Goal: Task Accomplishment & Management: Manage account settings

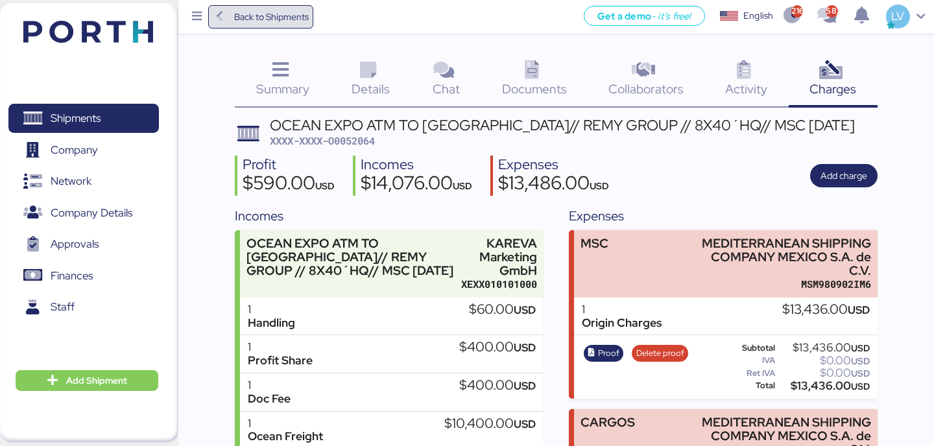
click at [278, 10] on span "Back to Shipments" at bounding box center [271, 17] width 75 height 16
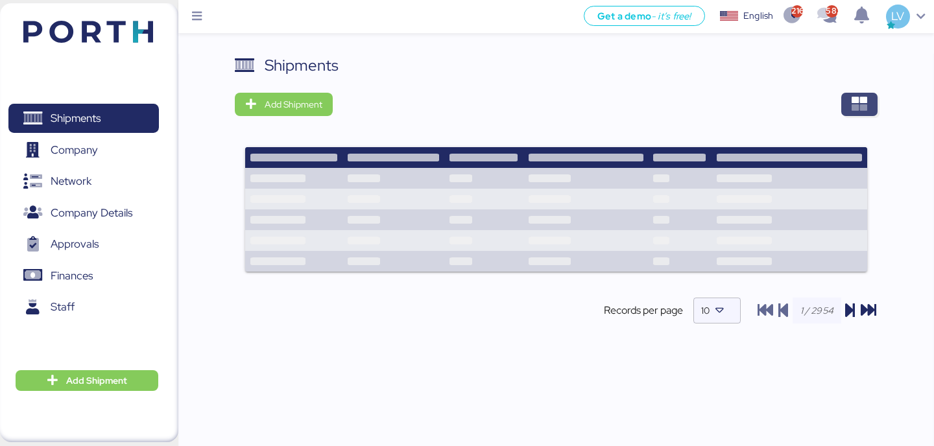
click at [865, 93] on span "button" at bounding box center [859, 104] width 36 height 23
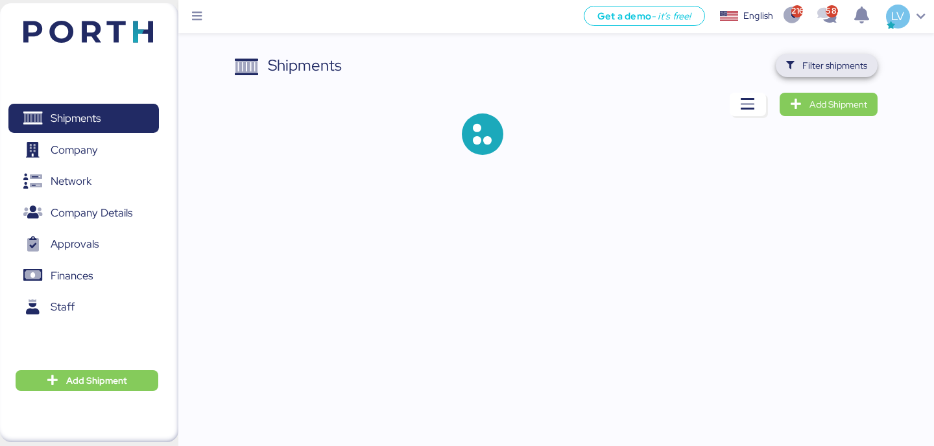
click at [844, 63] on span "Filter shipments" at bounding box center [834, 66] width 65 height 16
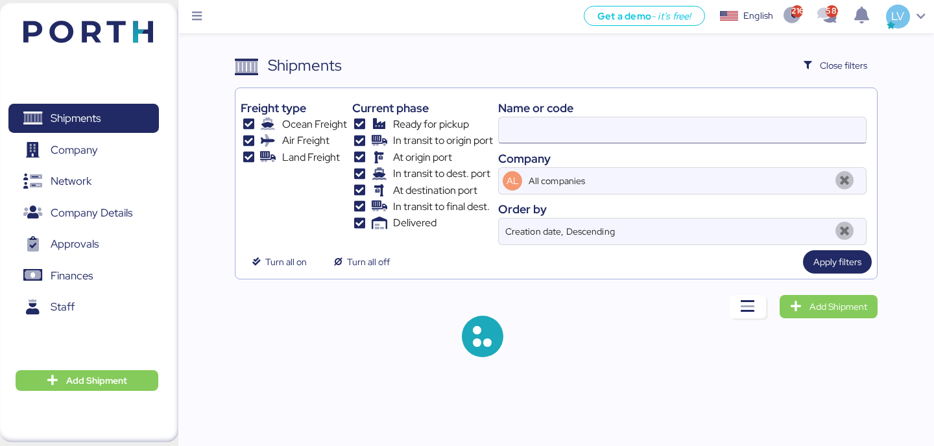
click at [740, 128] on input at bounding box center [682, 130] width 367 height 26
paste input "YQSE250809370"
type input "YQSE250809370"
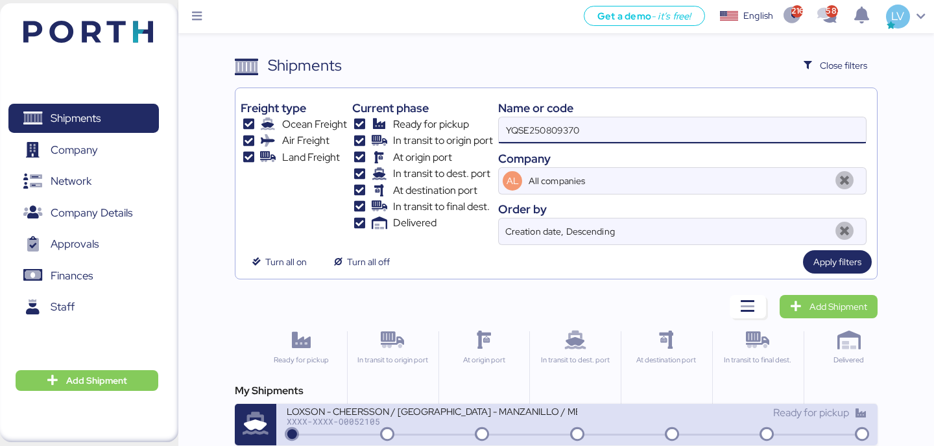
click at [541, 409] on div "LOXSON - CHEERSSON / [GEOGRAPHIC_DATA] - MANZANILLO / MBL: SHMZL25168540 - HBL:…" at bounding box center [432, 410] width 290 height 11
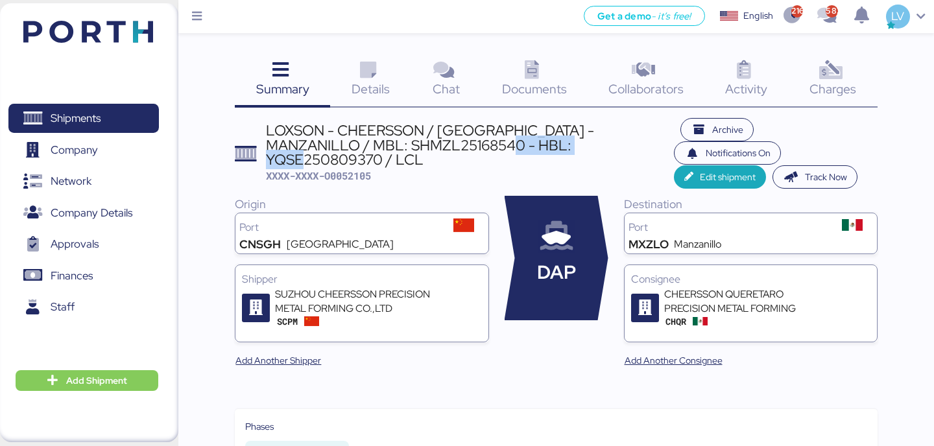
click at [151, 36] on img at bounding box center [88, 32] width 130 height 22
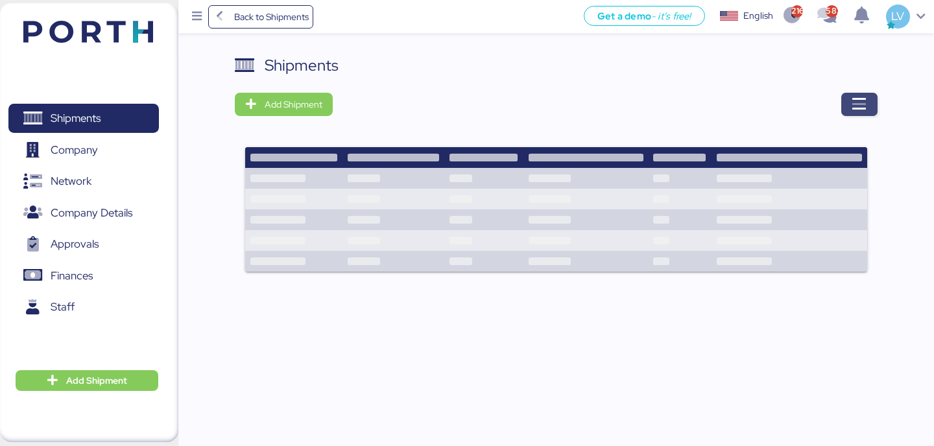
click at [841, 104] on span "button" at bounding box center [859, 104] width 36 height 23
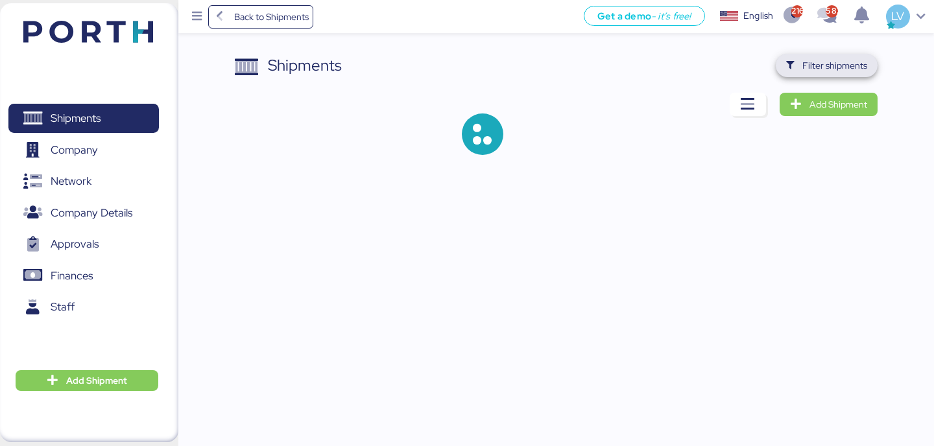
click at [840, 62] on span "Filter shipments" at bounding box center [834, 66] width 65 height 16
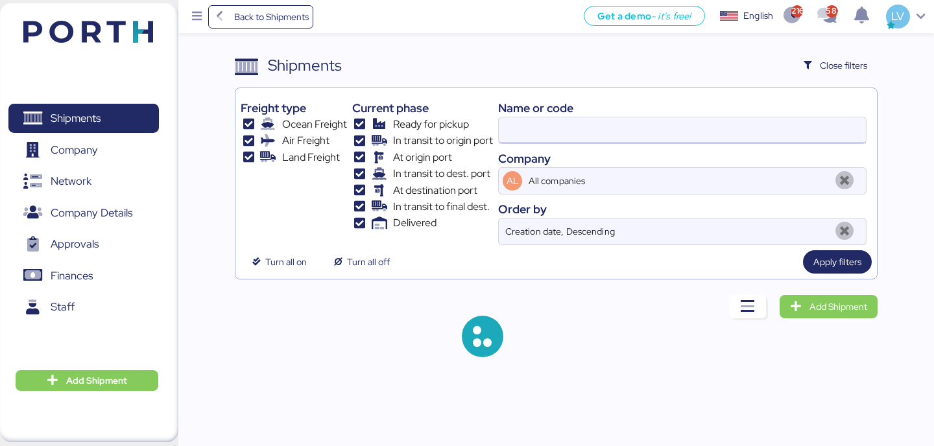
click at [698, 131] on input at bounding box center [682, 130] width 367 height 26
paste input "O0052106"
type input "O0052106"
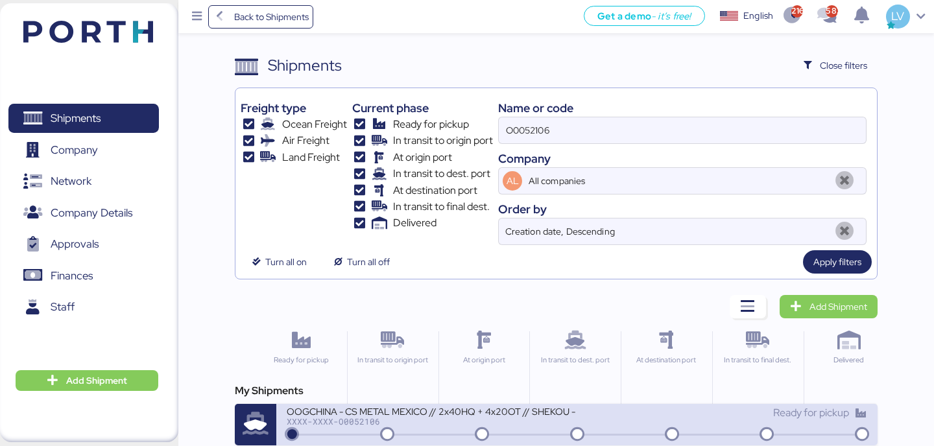
click at [400, 413] on div "OOGCHINA - CS METAL MEXICO // 2x40HQ + 4x20OT // SHEKOU - MANZANILLO // HBL: OO…" at bounding box center [432, 410] width 290 height 11
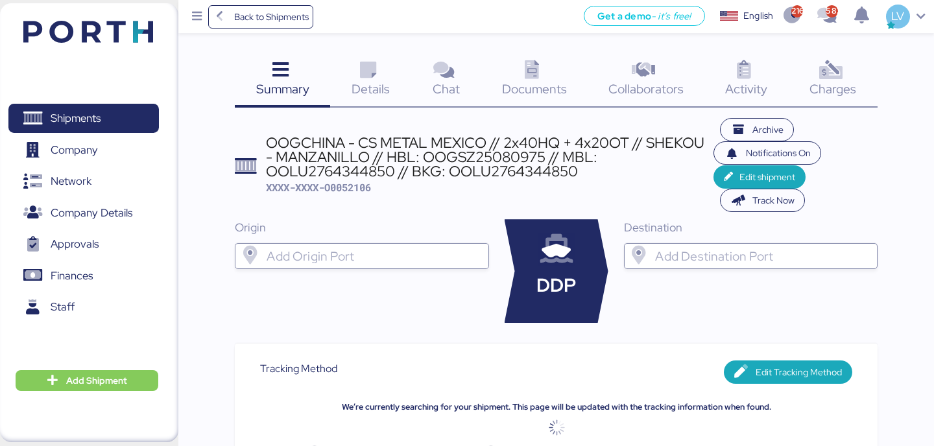
click at [467, 159] on div "OOGCHINA - CS METAL MEXICO // 2x40HQ + 4x20OT // SHEKOU - MANZANILLO // HBL: OO…" at bounding box center [490, 157] width 448 height 43
click at [333, 176] on div "OOGCHINA - CS METAL MEXICO // 2x40HQ + 4x20OT // SHEKOU - MANZANILLO // HBL: OO…" at bounding box center [490, 157] width 448 height 43
copy div "OOLU2764344850"
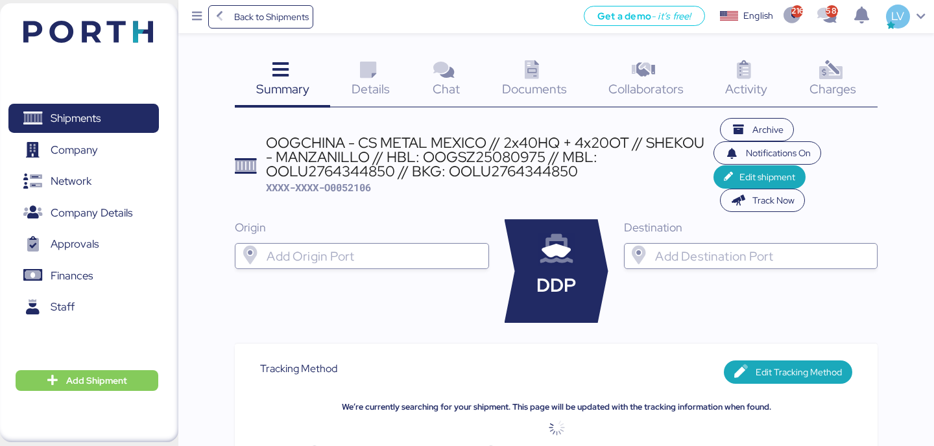
click at [572, 89] on div "Documents 0" at bounding box center [534, 81] width 106 height 54
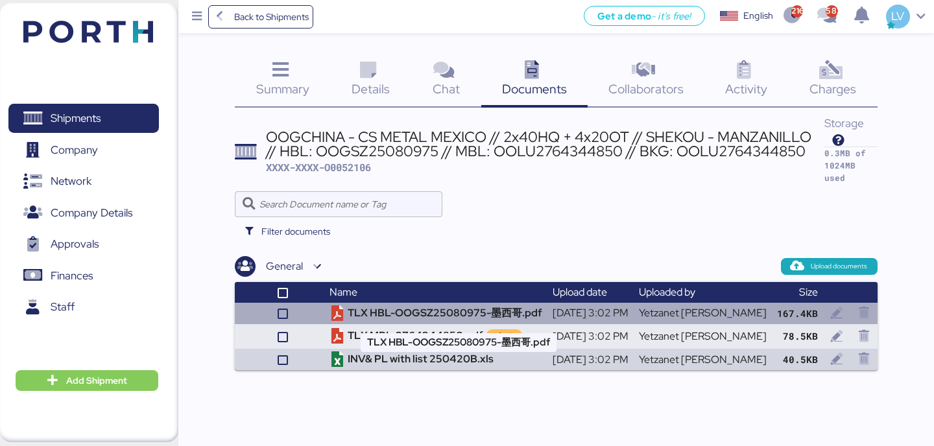
click at [453, 314] on td "TLX HBL-OOGSZ25080975-墨西哥.pdf" at bounding box center [435, 313] width 223 height 21
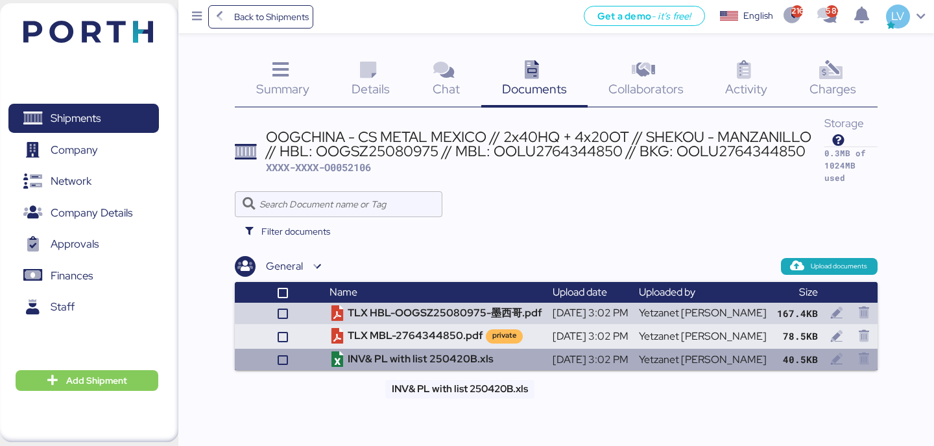
click at [466, 365] on td "INV& PL with list 250420B.xls" at bounding box center [435, 359] width 223 height 21
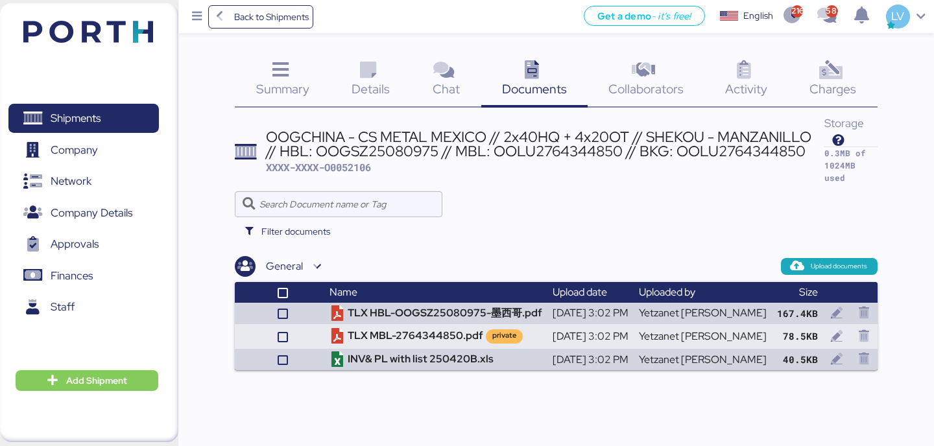
click at [362, 47] on div "Summary 0 Details 0 Chat 0 Documents 0 Collaborators 0 Activity 0 Charges 0 OOG…" at bounding box center [467, 185] width 934 height 370
click at [369, 71] on icon at bounding box center [368, 70] width 28 height 19
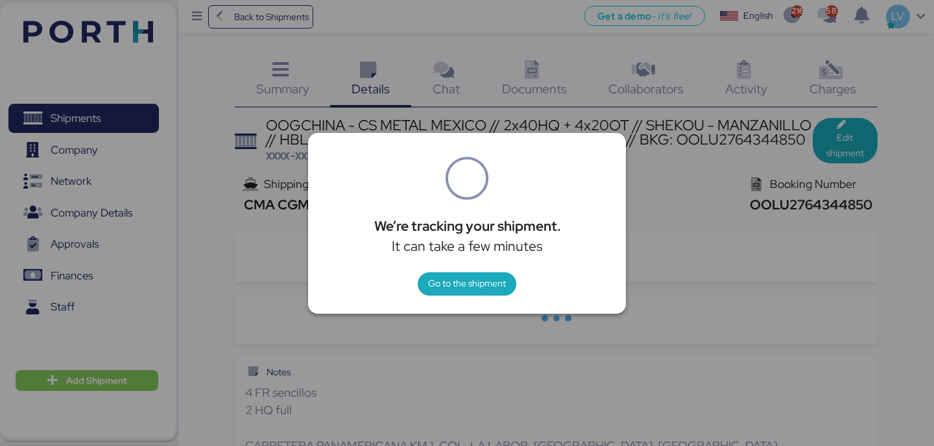
click at [378, 99] on div at bounding box center [467, 223] width 934 height 446
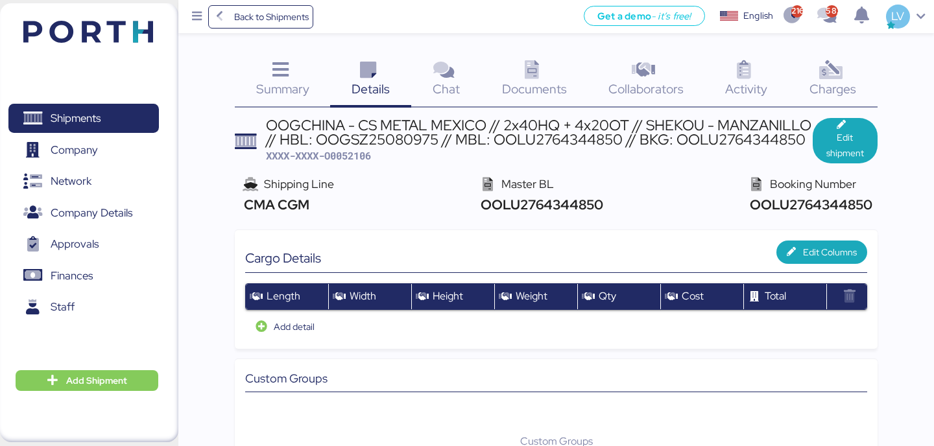
click at [316, 82] on div "Summary 0" at bounding box center [282, 81] width 95 height 54
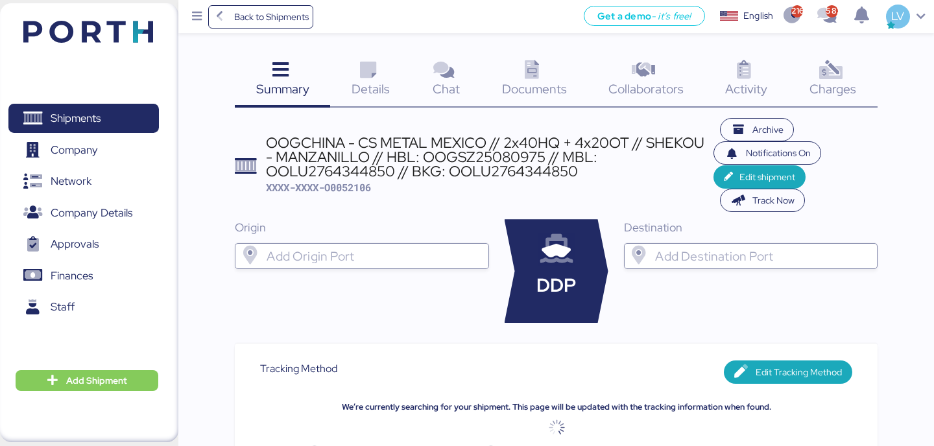
click at [869, 76] on div "Charges 0" at bounding box center [833, 81] width 89 height 54
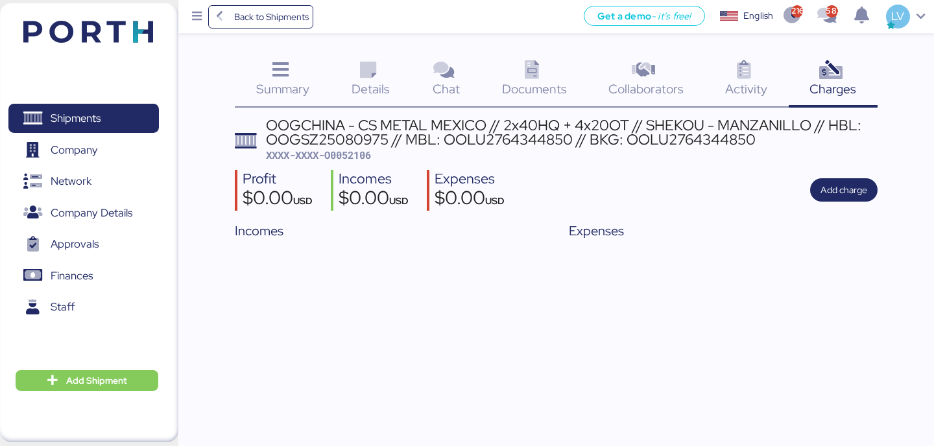
click at [381, 58] on div "Details 0" at bounding box center [370, 81] width 81 height 54
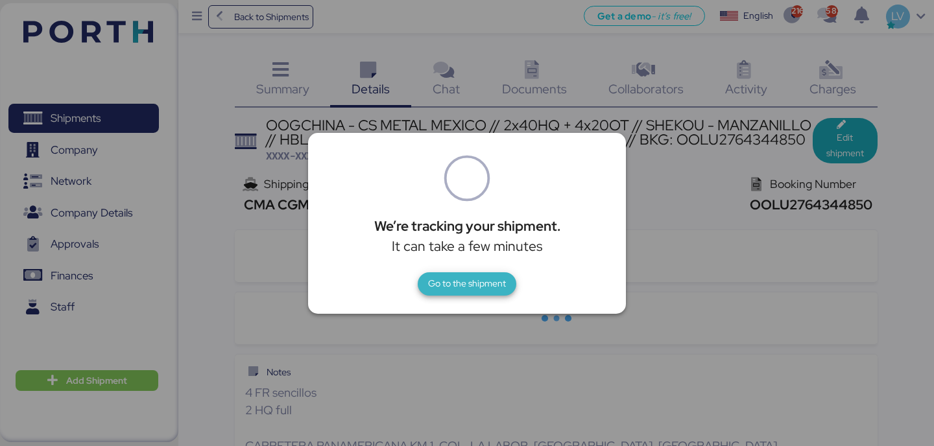
click at [475, 278] on span "Go to the shipment" at bounding box center [467, 284] width 78 height 16
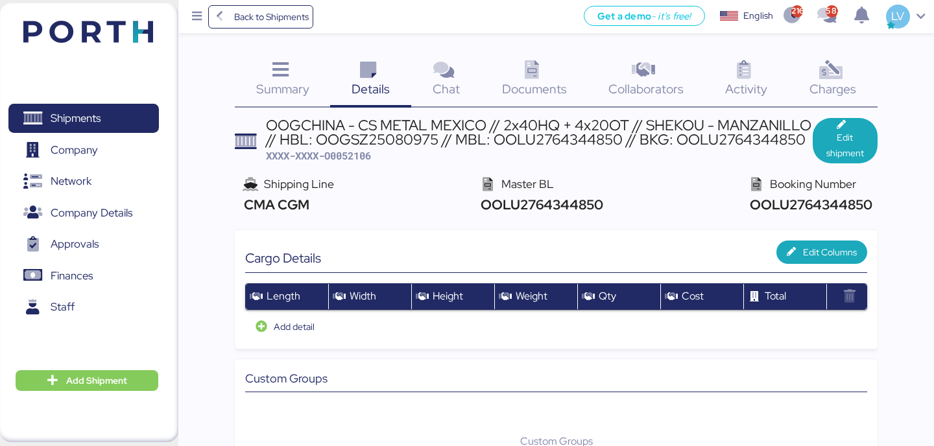
click at [533, 101] on div "Documents 0" at bounding box center [534, 81] width 106 height 54
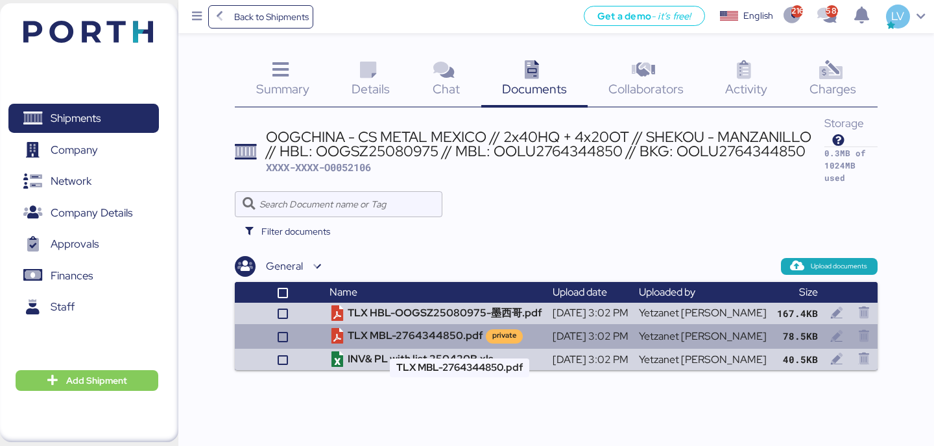
click at [465, 331] on td "TLX MBL-2764344850.pdf private" at bounding box center [435, 336] width 223 height 25
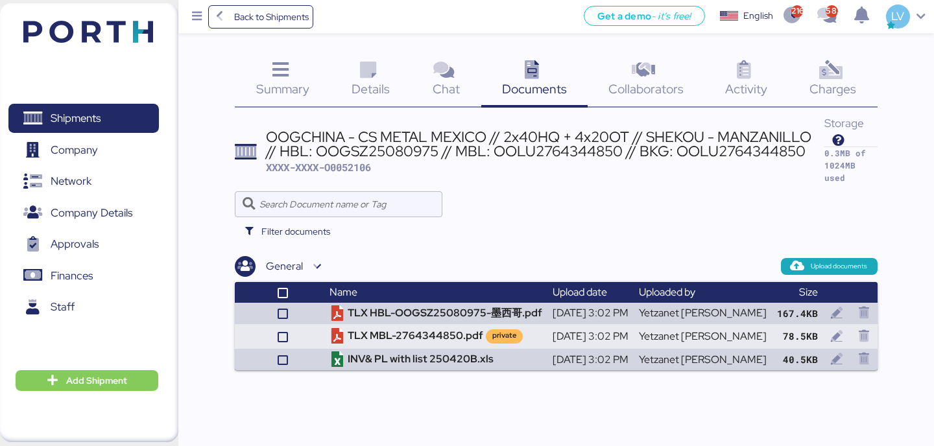
click at [320, 93] on div "Summary 0" at bounding box center [282, 81] width 95 height 54
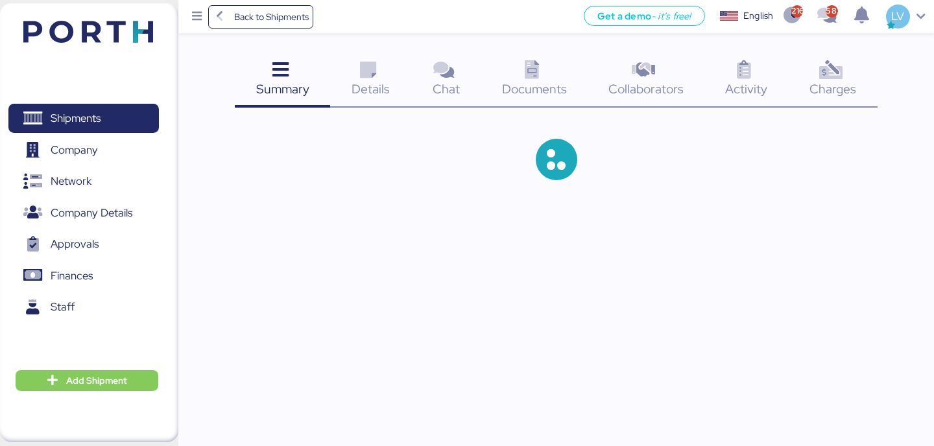
click at [377, 98] on div "Details 0" at bounding box center [370, 81] width 81 height 54
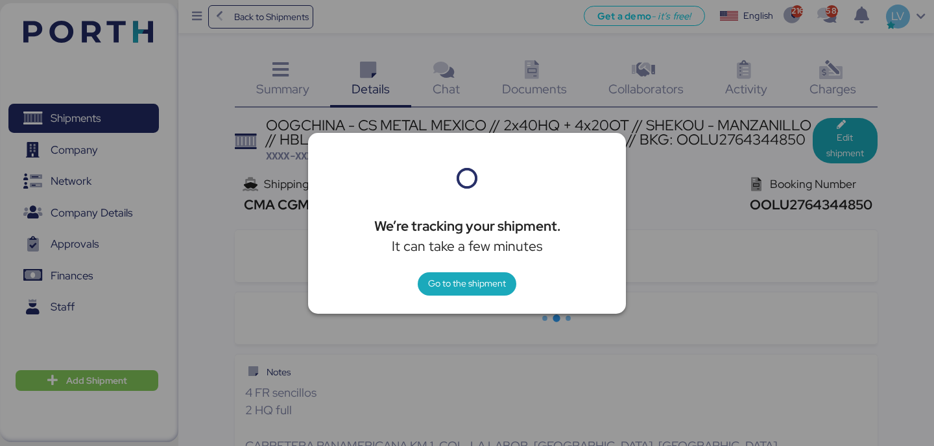
click at [828, 145] on div at bounding box center [467, 223] width 934 height 446
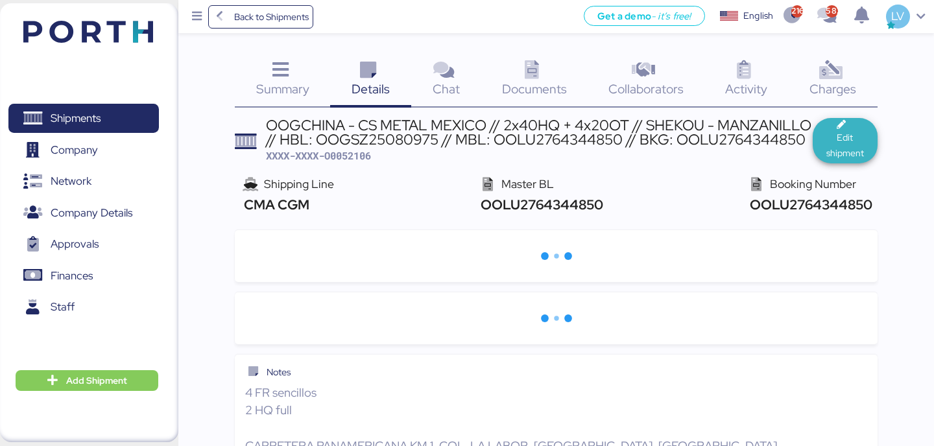
click at [828, 136] on span "Edit shipment" at bounding box center [845, 145] width 44 height 31
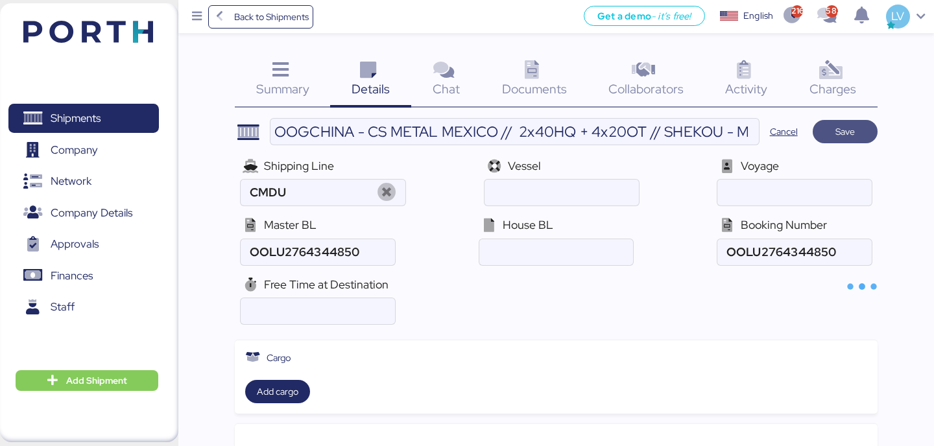
type input "CMA CGM"
click at [378, 197] on icon at bounding box center [387, 193] width 28 height 19
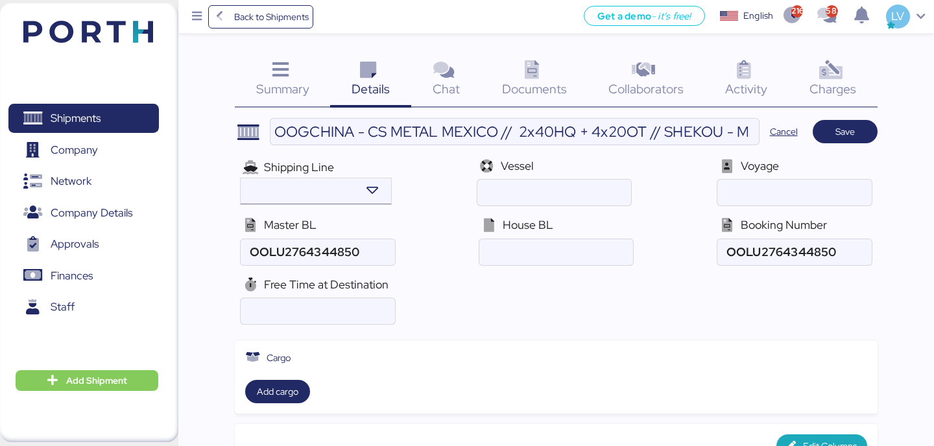
click at [336, 191] on input "search" at bounding box center [299, 192] width 111 height 16
type input "OOC"
click at [278, 220] on div "OOCL OOLU" at bounding box center [312, 217] width 143 height 25
click at [856, 132] on span "Save" at bounding box center [845, 132] width 44 height 18
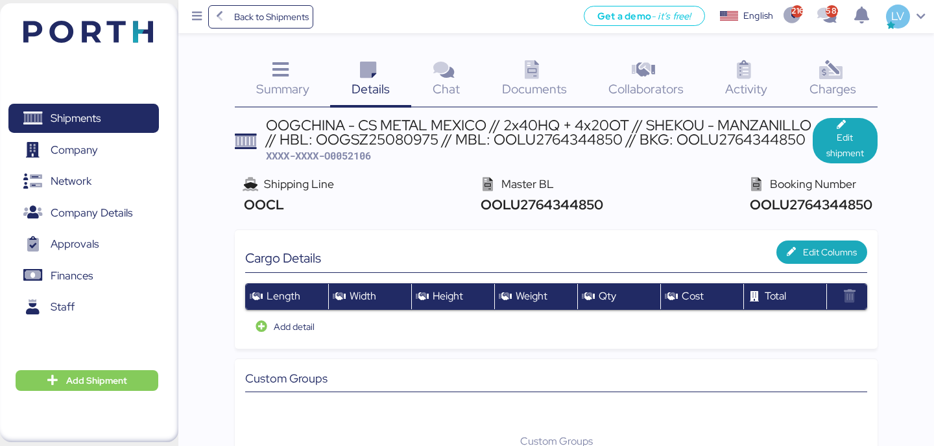
click at [289, 86] on span "Summary" at bounding box center [282, 88] width 53 height 17
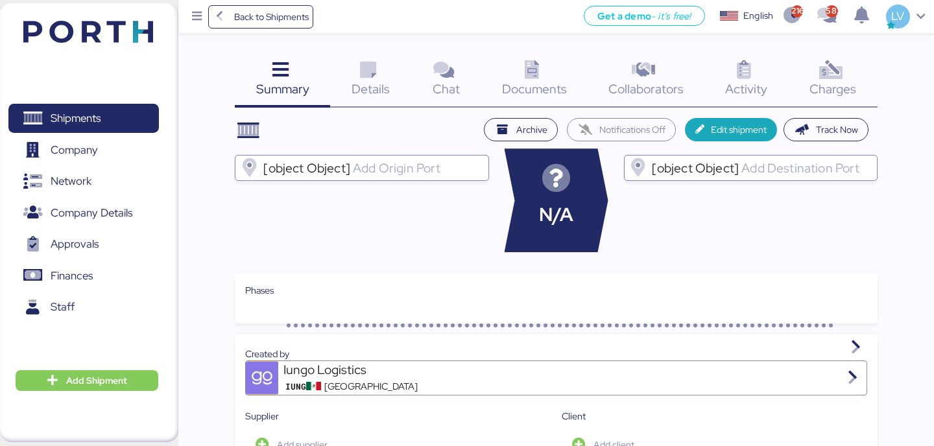
click at [287, 77] on icon at bounding box center [281, 70] width 28 height 19
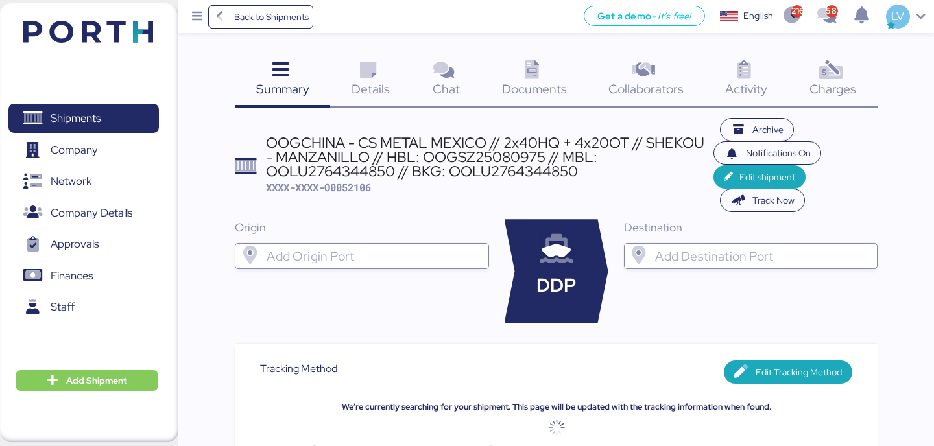
click at [543, 77] on icon at bounding box center [532, 70] width 28 height 19
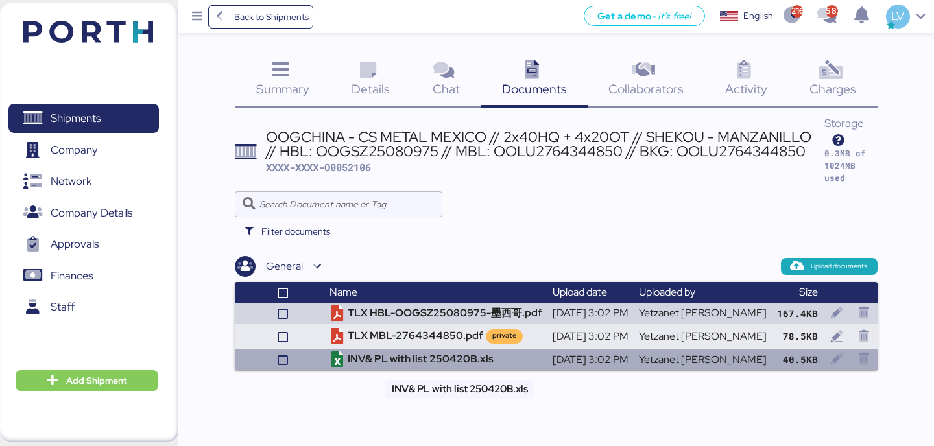
click at [413, 355] on td "INV& PL with list 250420B.xls" at bounding box center [435, 359] width 223 height 21
